Goal: Communication & Community: Answer question/provide support

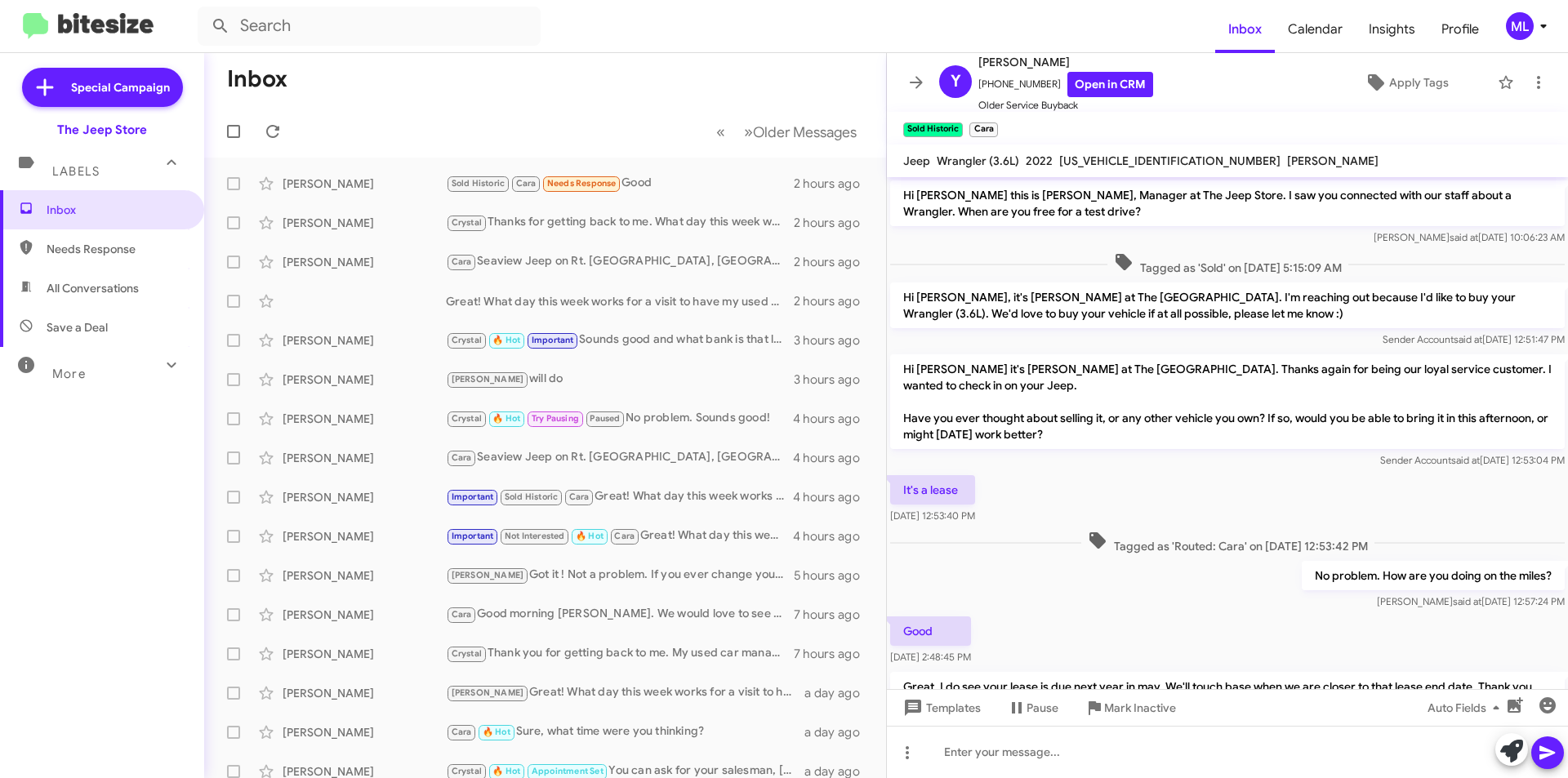
scroll to position [88, 0]
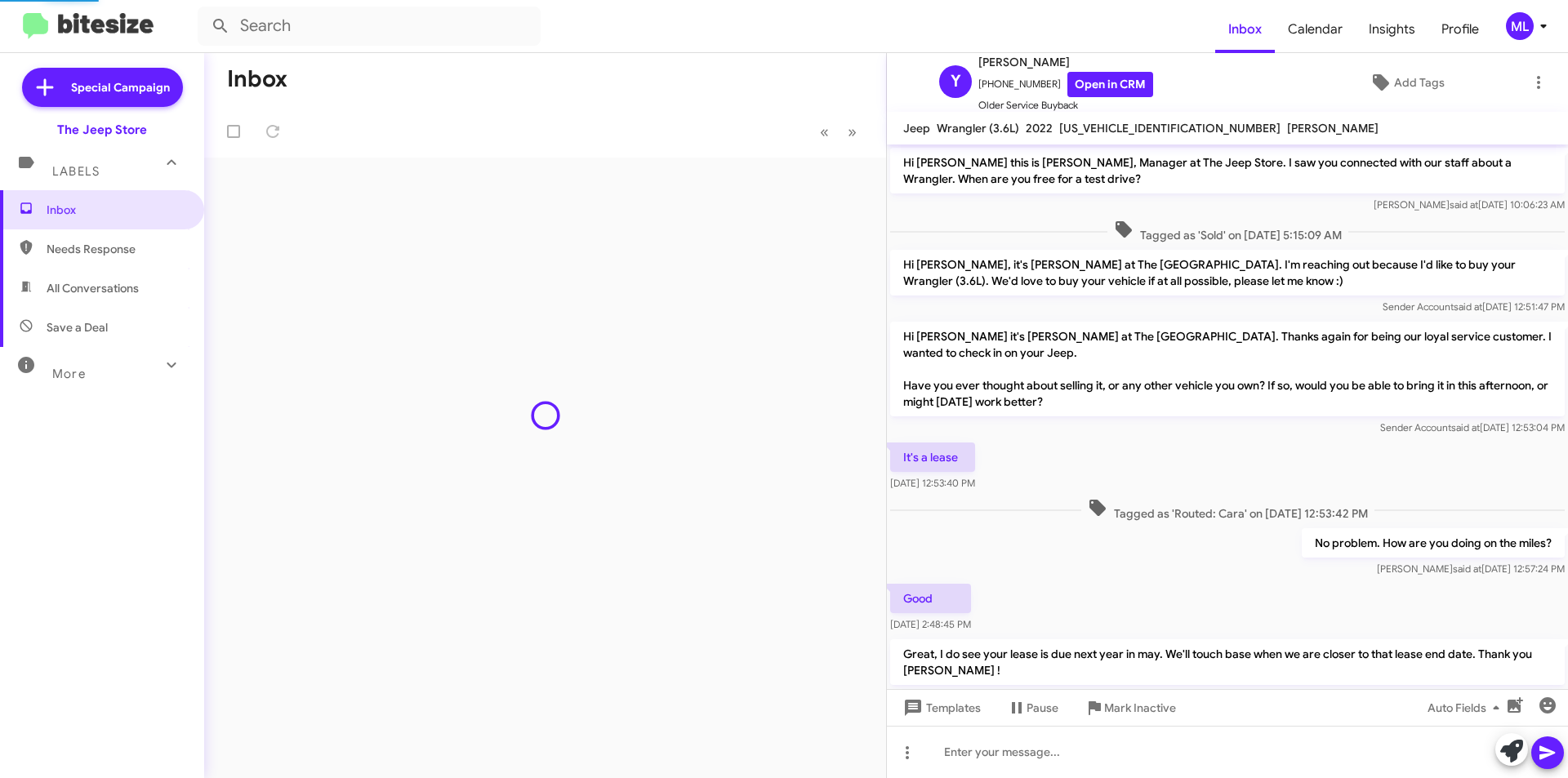
scroll to position [55, 0]
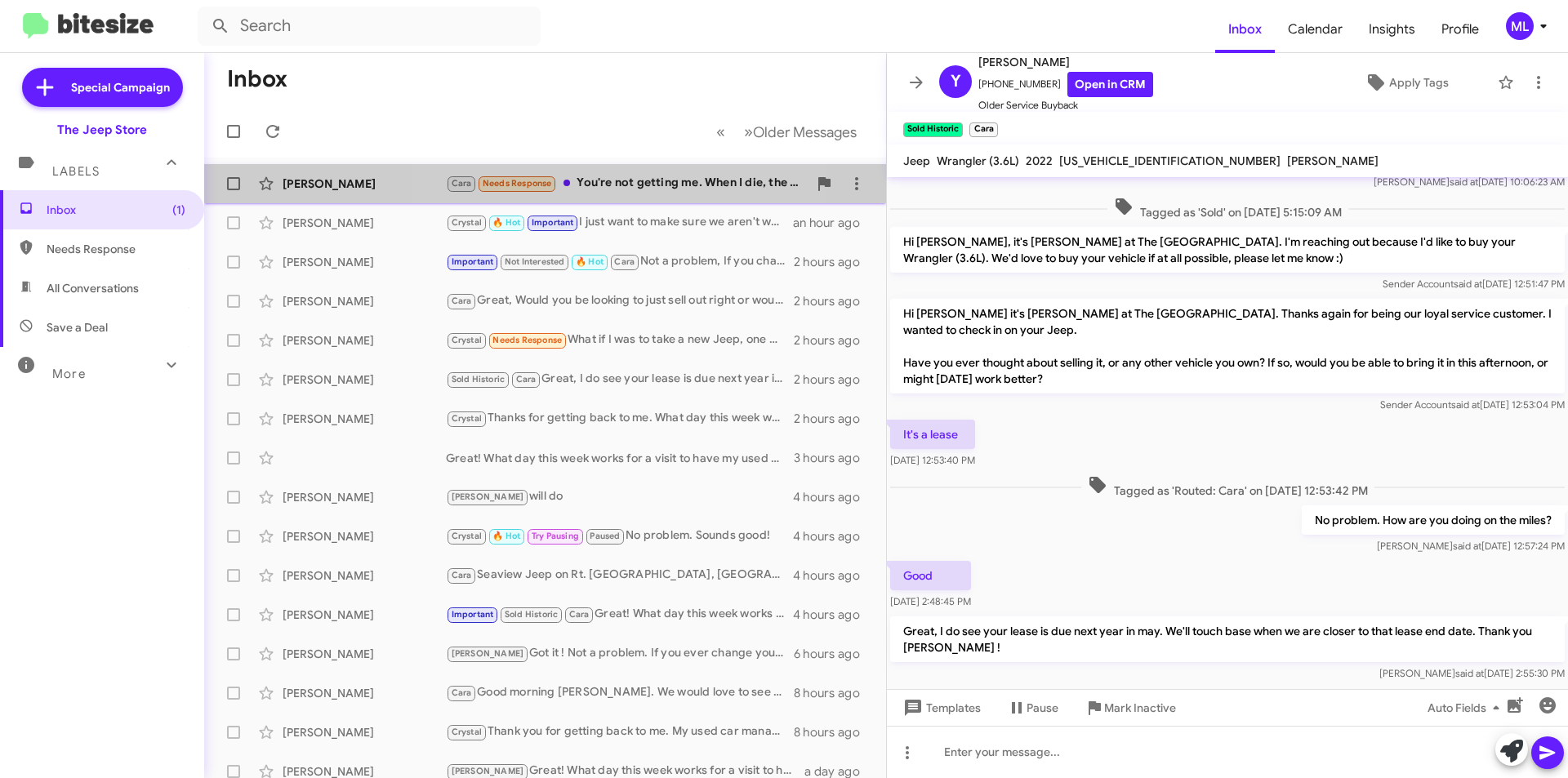
click at [639, 176] on div "[PERSON_NAME] Needs Response You're not getting me. When I die, the car and I i…" at bounding box center [627, 183] width 362 height 18
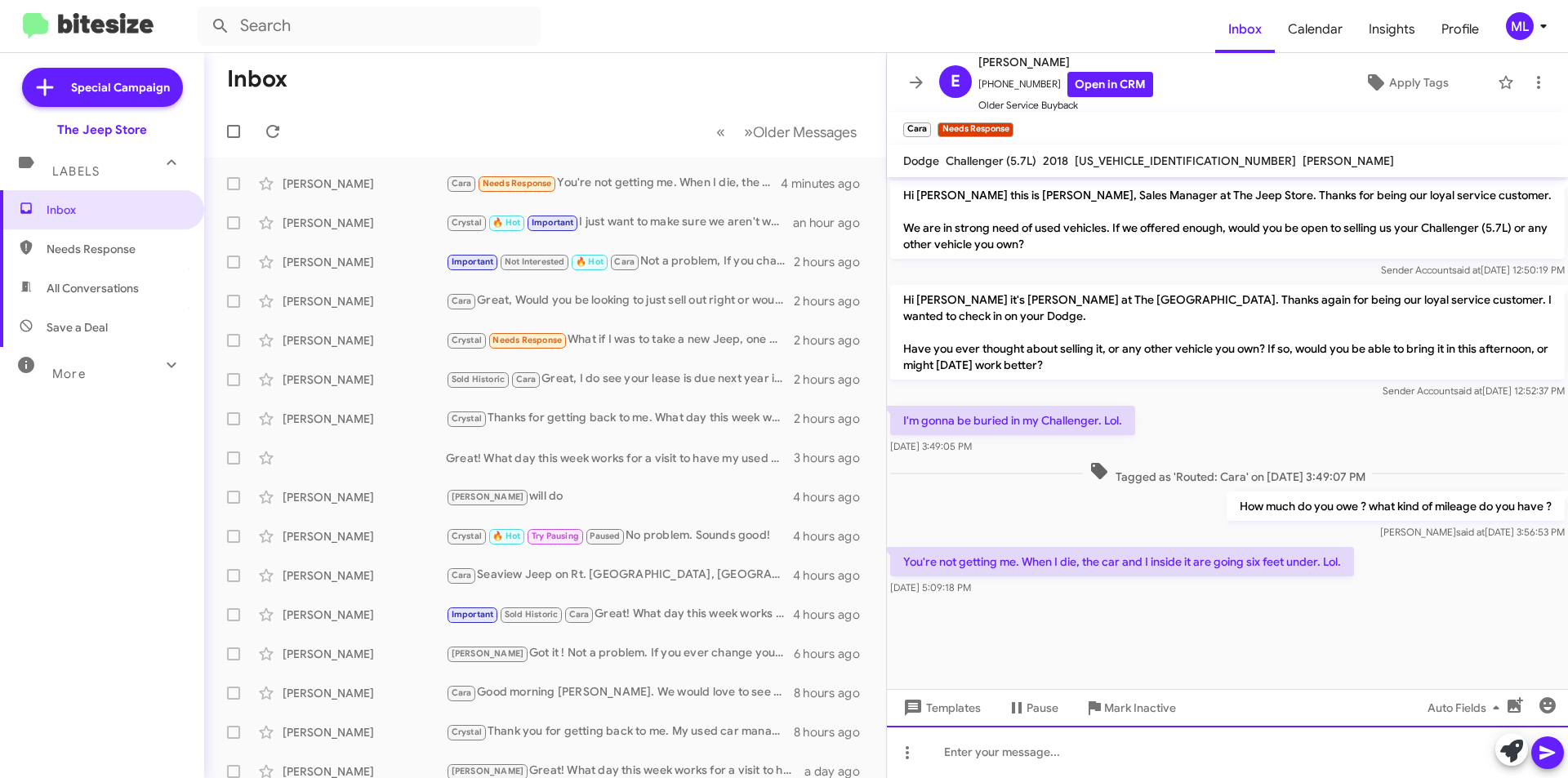
click at [1180, 749] on div at bounding box center [1227, 752] width 681 height 52
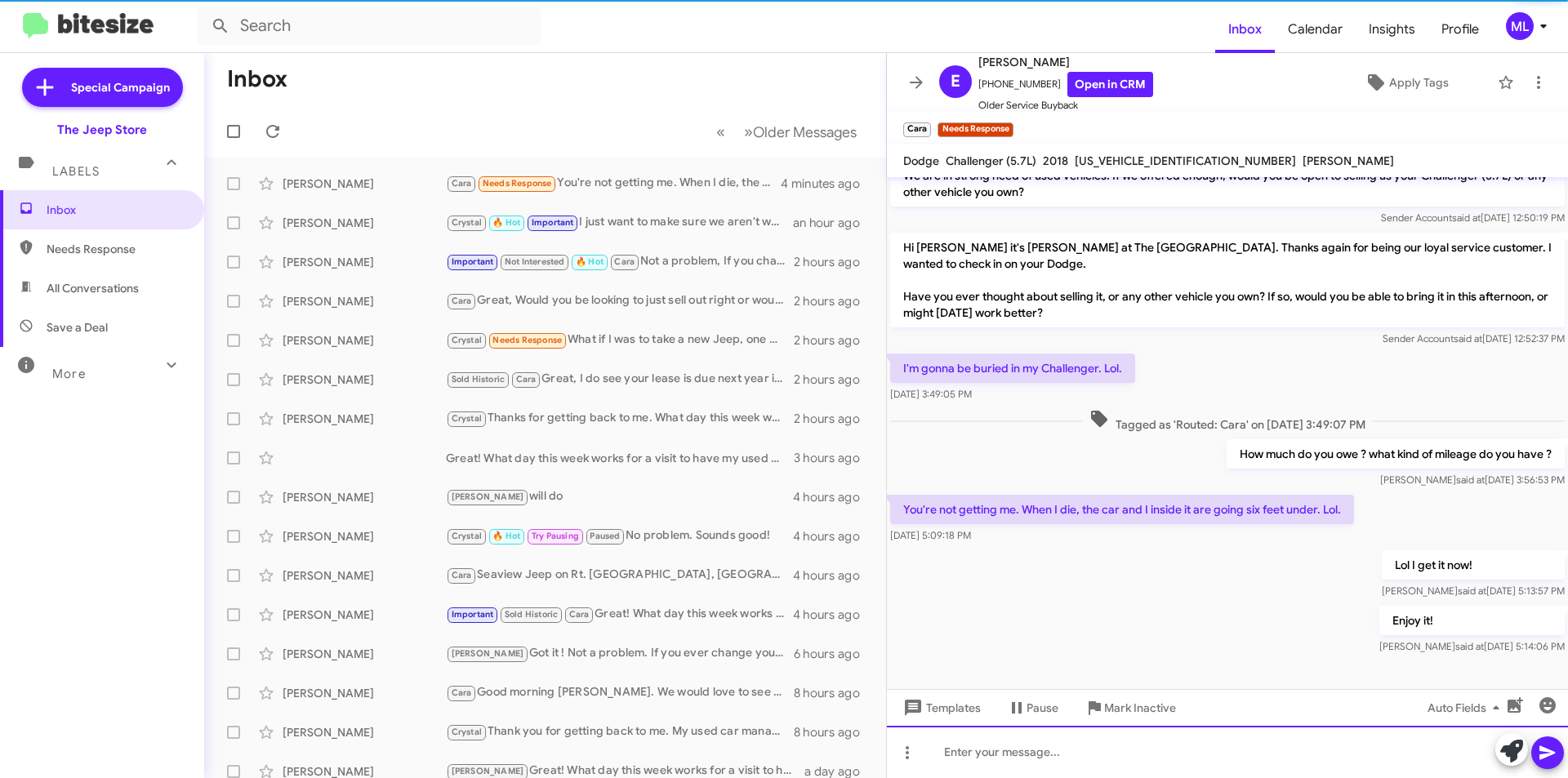
scroll to position [54, 0]
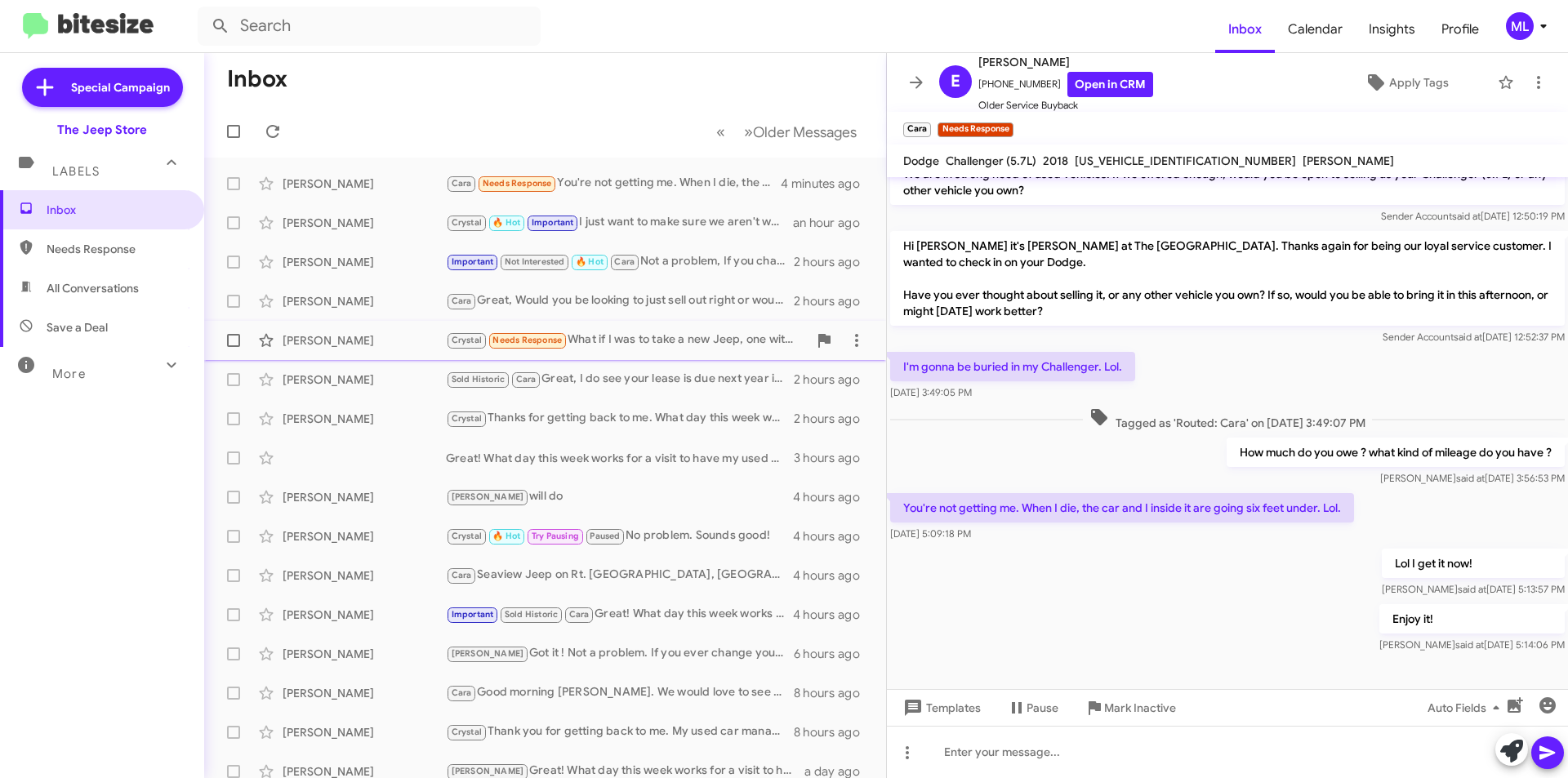
click at [574, 329] on div "[PERSON_NAME] [PERSON_NAME] Needs Response What if I was to take a new Jeep, on…" at bounding box center [545, 340] width 655 height 33
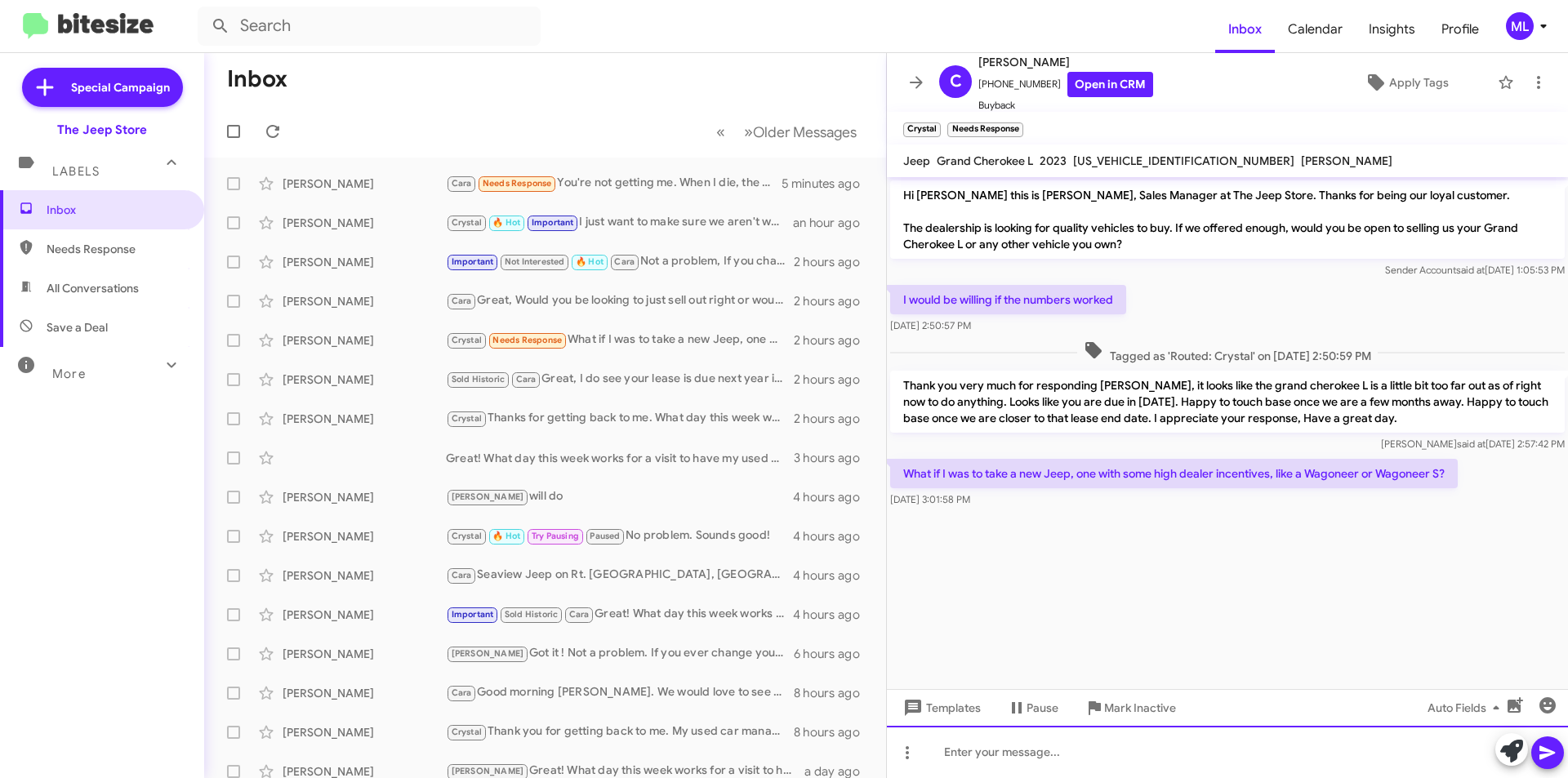
click at [1206, 761] on div at bounding box center [1227, 752] width 681 height 52
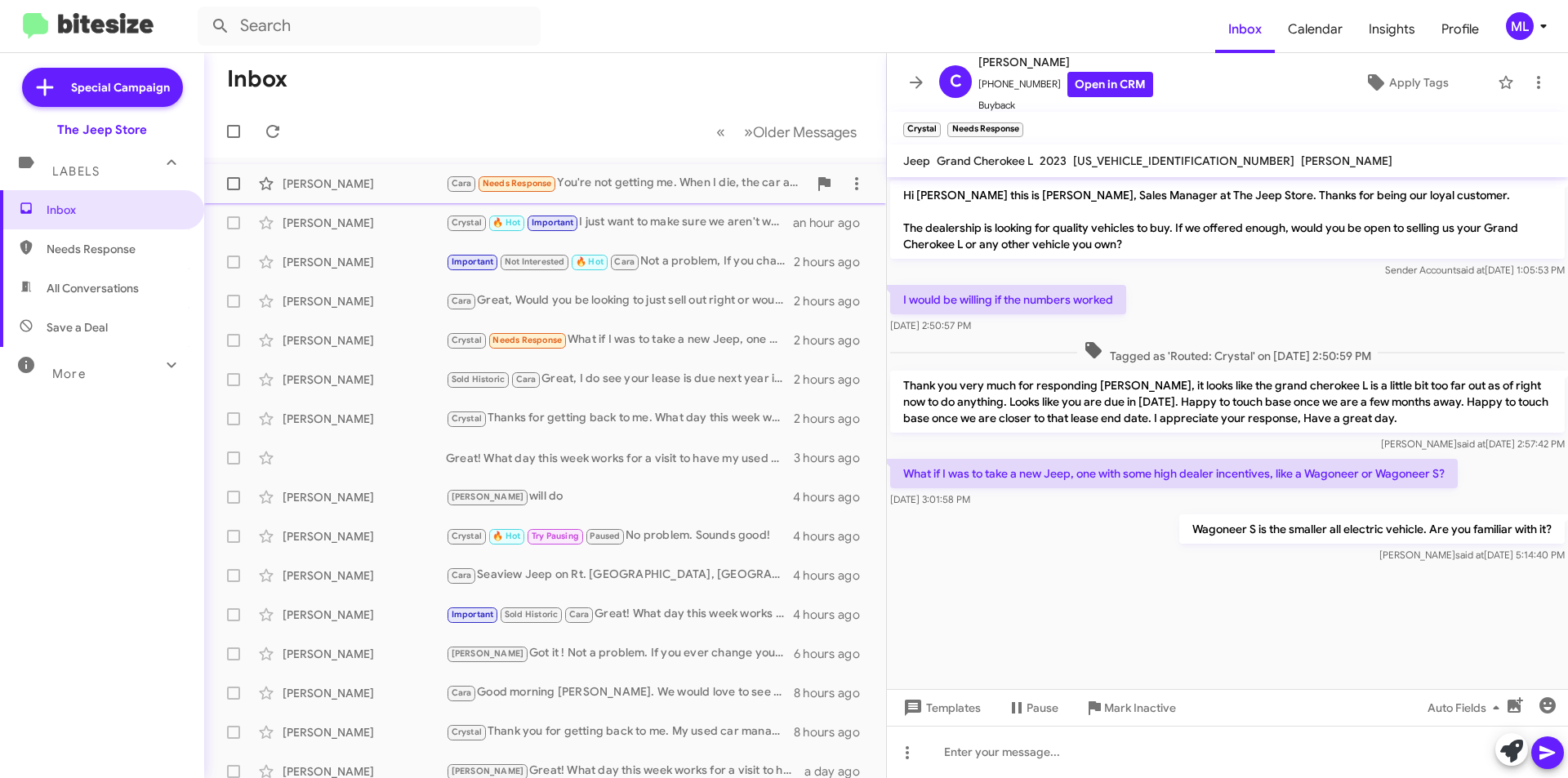
click at [639, 190] on div "[PERSON_NAME] Needs Response You're not getting me. When I die, the car and I i…" at bounding box center [627, 183] width 362 height 18
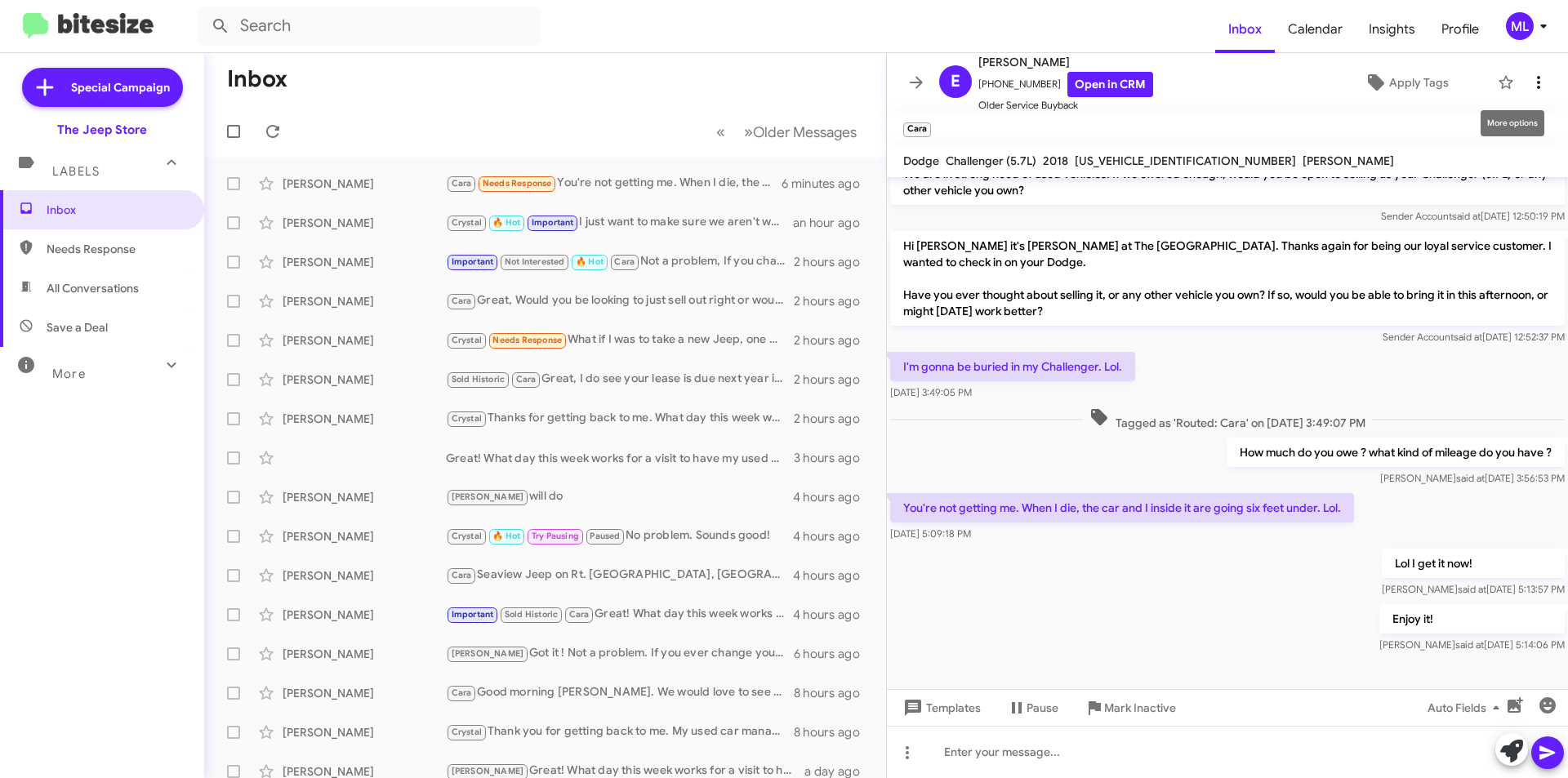
click at [1529, 76] on icon at bounding box center [1538, 81] width 19 height 19
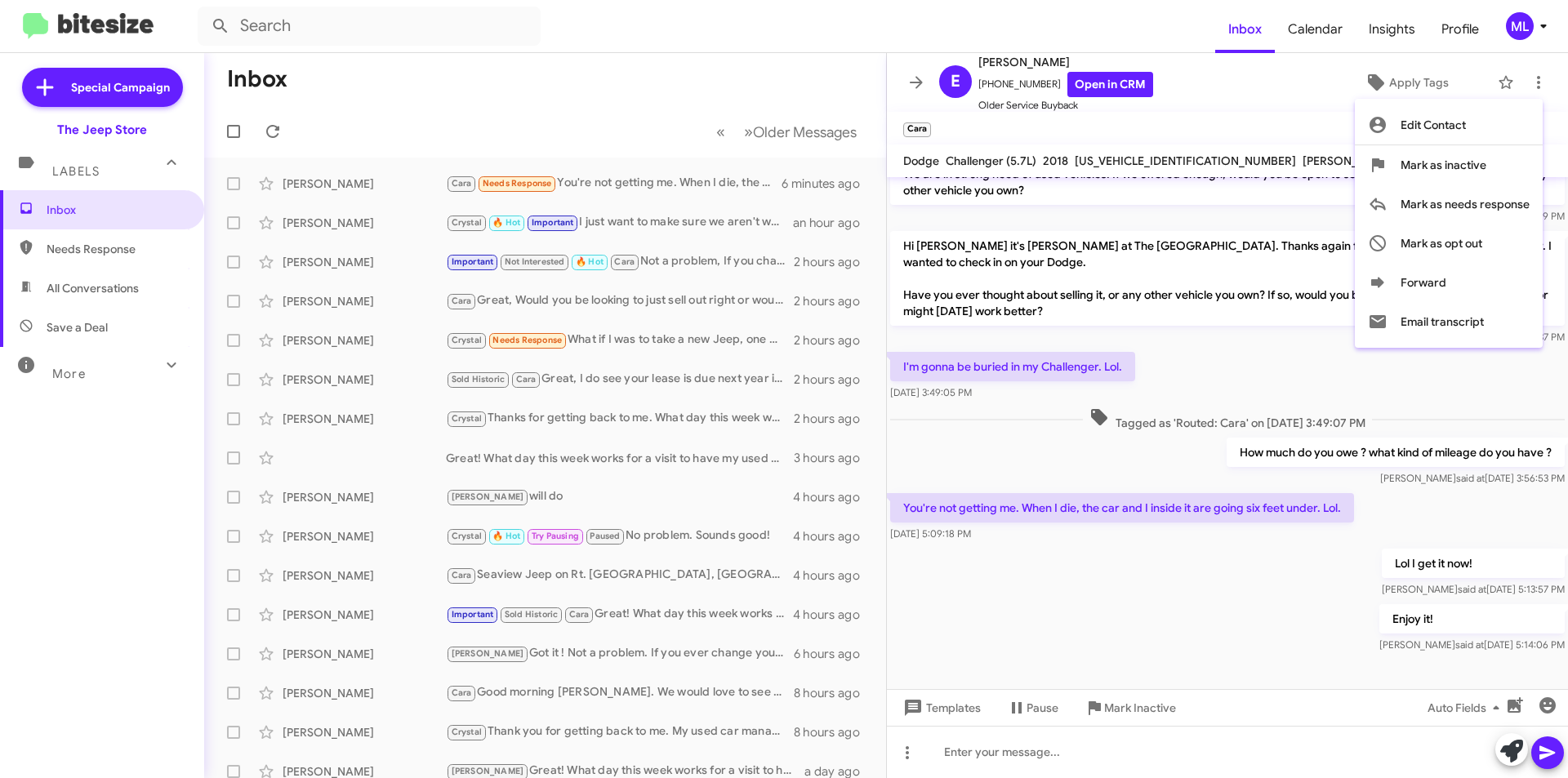
click at [1427, 77] on div at bounding box center [784, 389] width 1568 height 778
click at [1427, 77] on span "Apply Tags" at bounding box center [1418, 82] width 60 height 29
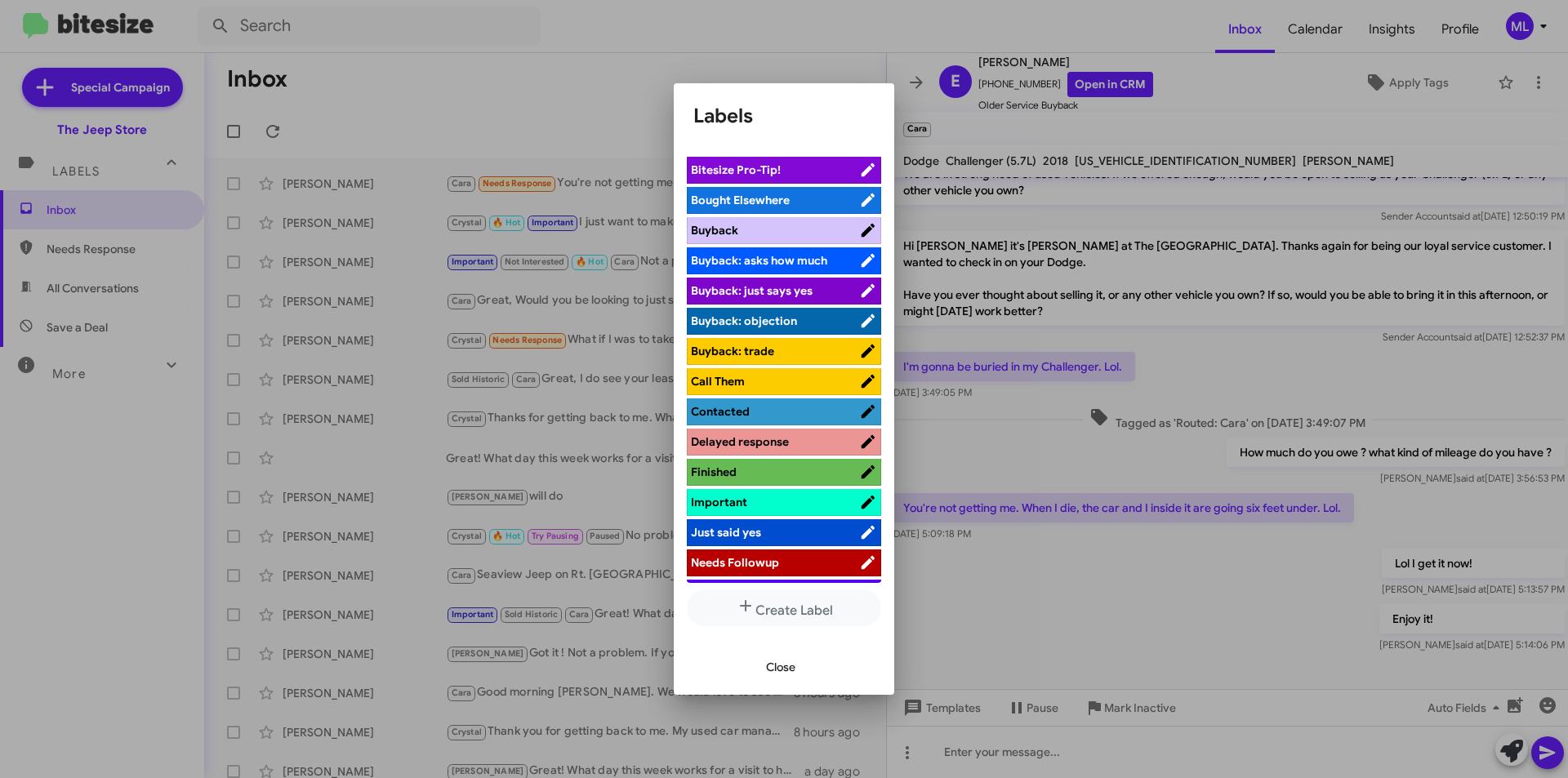
scroll to position [408, 0]
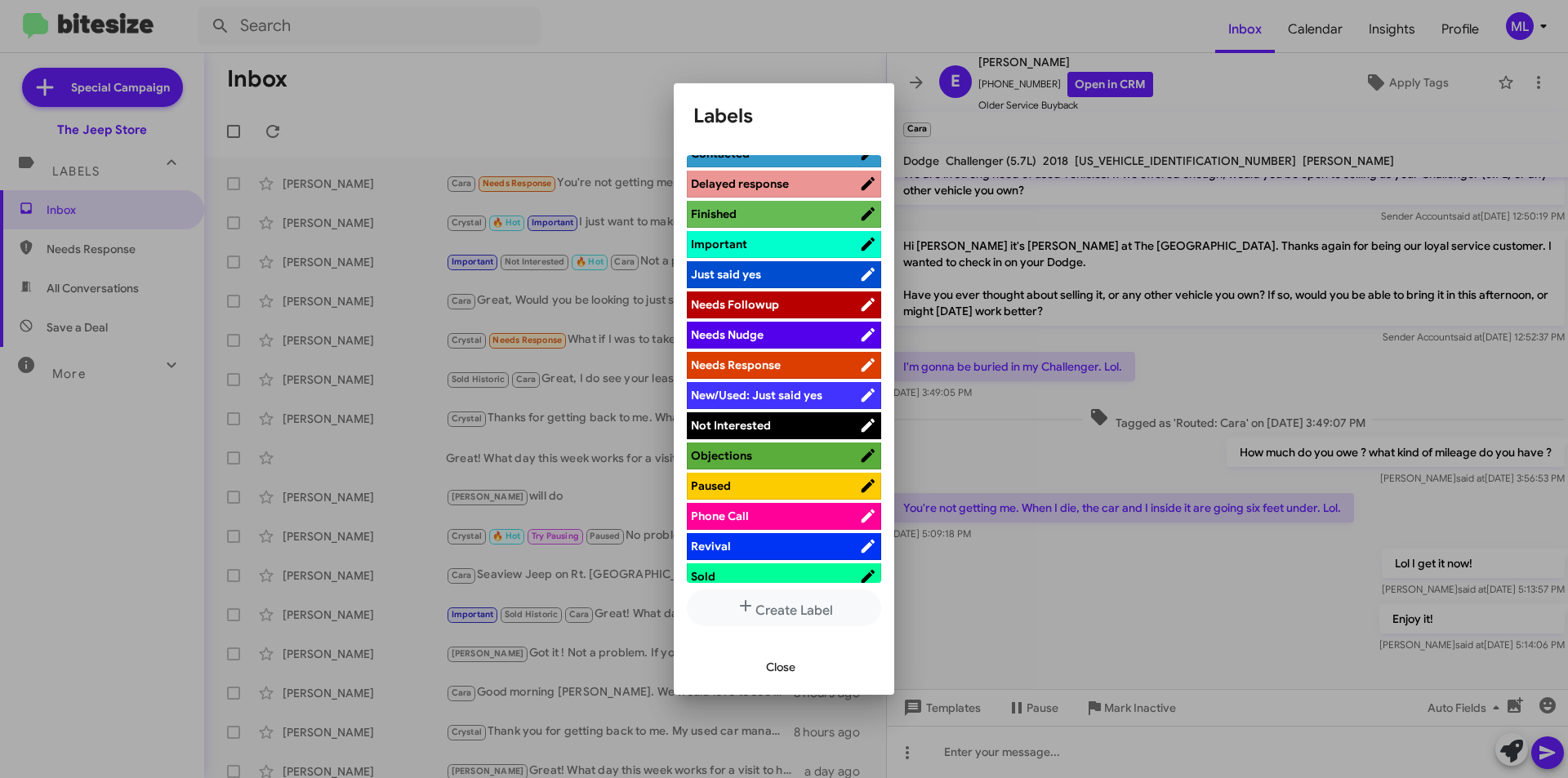
click at [777, 421] on span "Not Interested" at bounding box center [775, 425] width 168 height 16
click at [789, 658] on span "Close" at bounding box center [781, 667] width 29 height 29
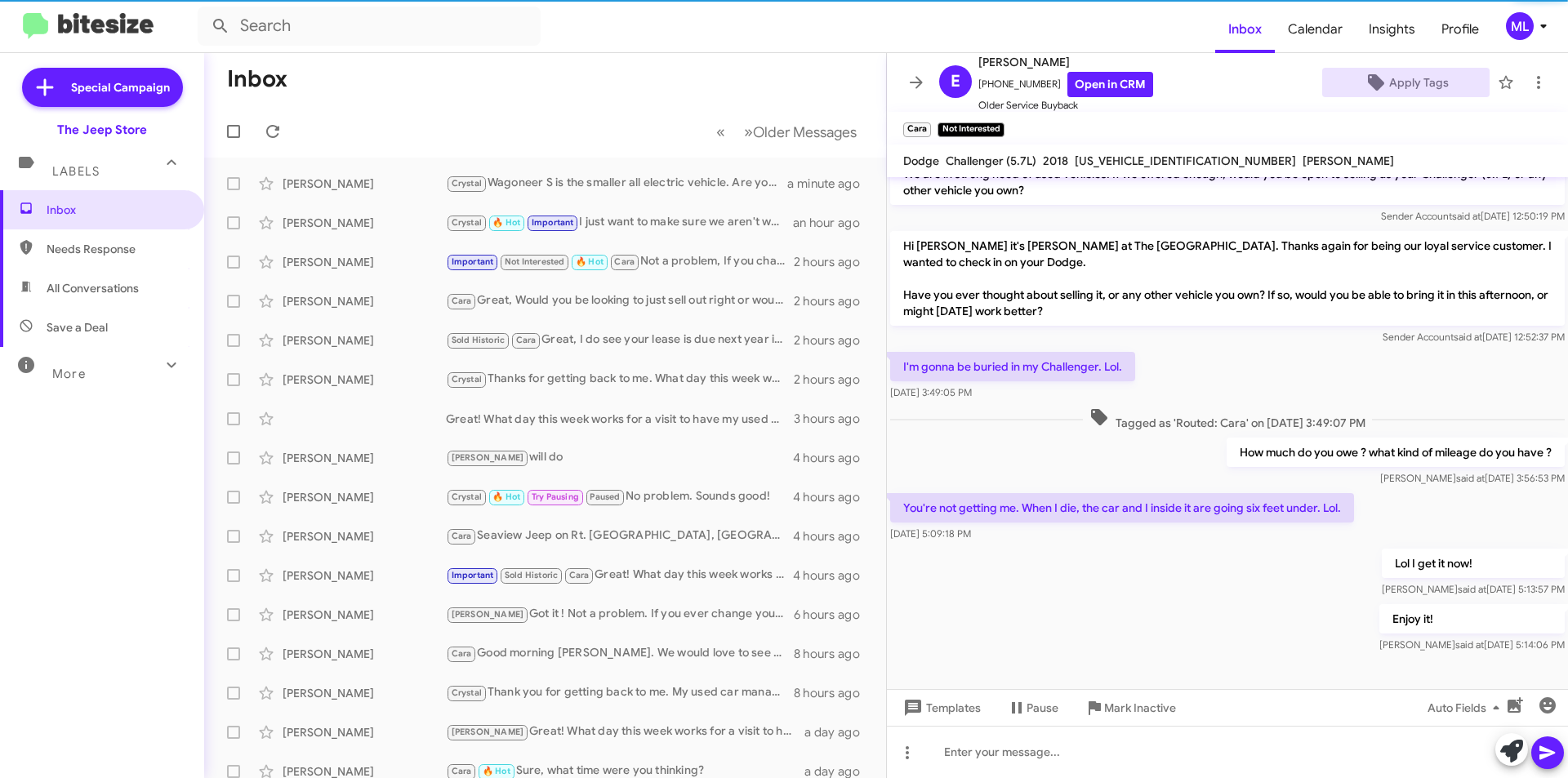
click at [113, 327] on span "Save a Deal" at bounding box center [102, 327] width 204 height 39
type input "in:not-interested"
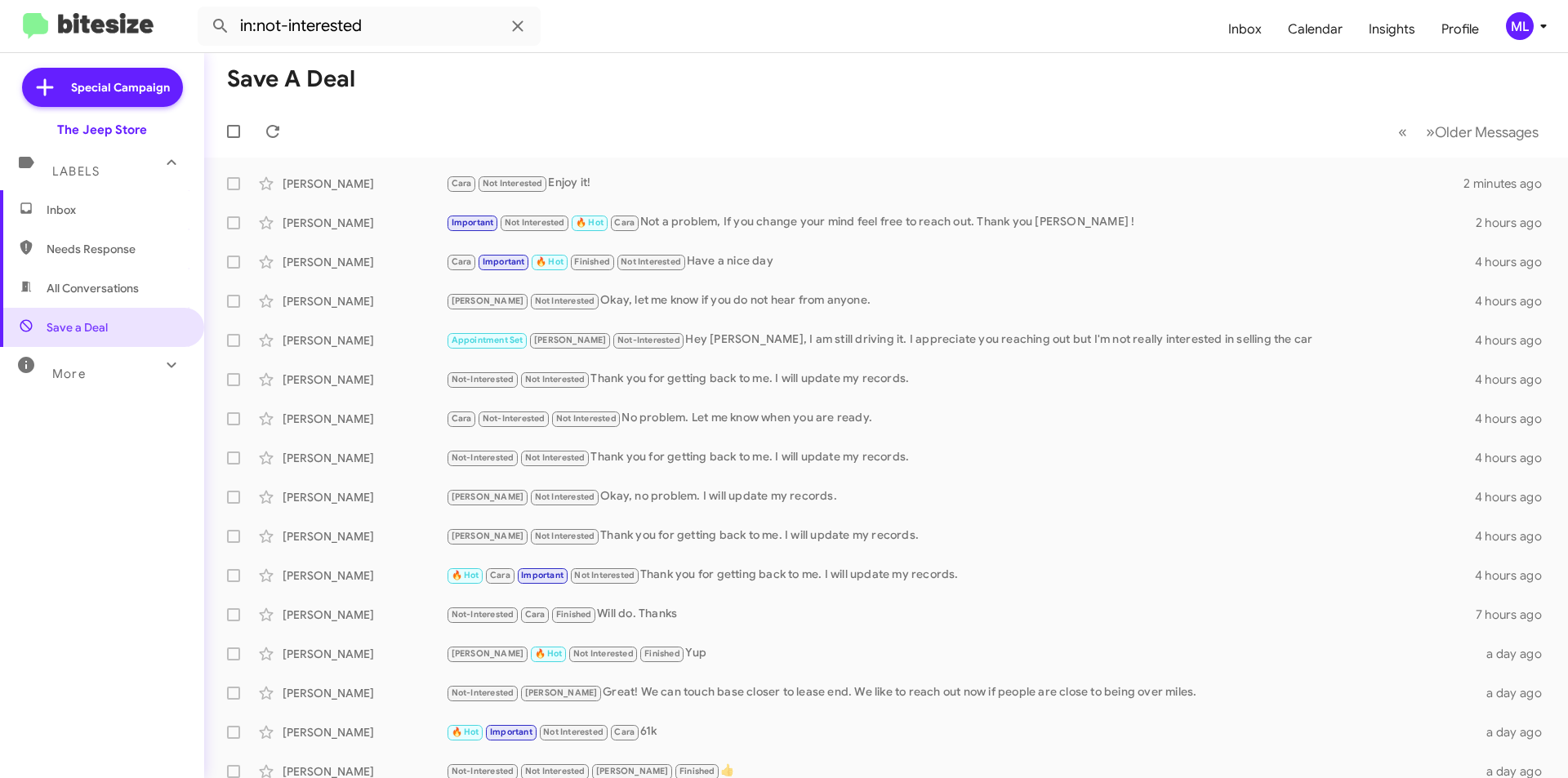
click at [89, 200] on span "Inbox" at bounding box center [102, 209] width 204 height 39
